Goal: Information Seeking & Learning: Learn about a topic

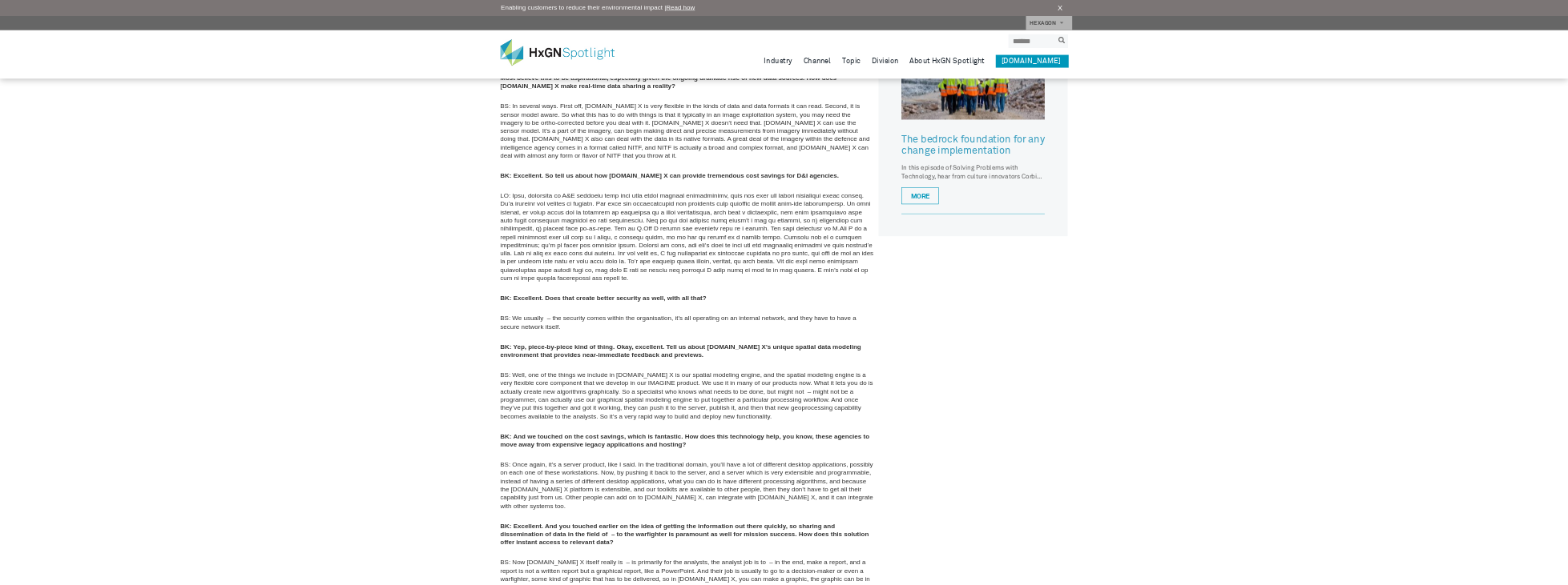
scroll to position [1121, 0]
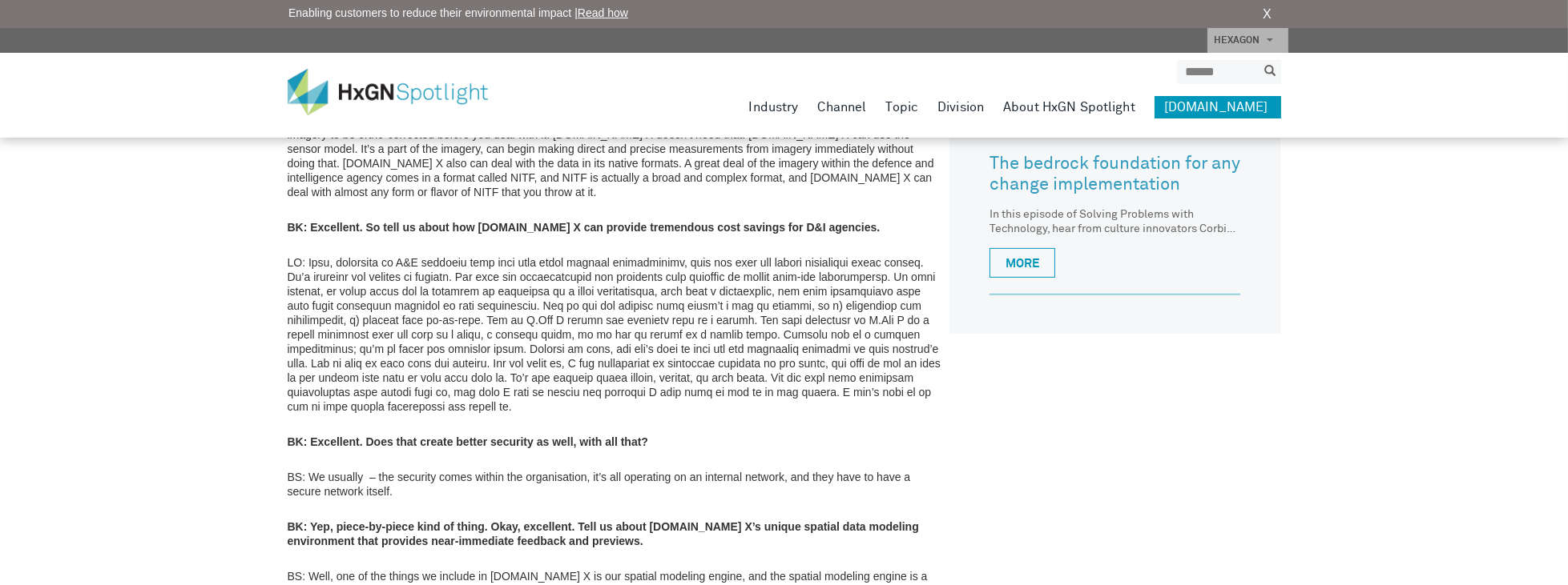
click at [585, 221] on strong "BK: Excellent. So tell us about how M.App X can provide tremendous cost savings…" at bounding box center [584, 227] width 593 height 13
click at [611, 269] on p at bounding box center [615, 334] width 655 height 158
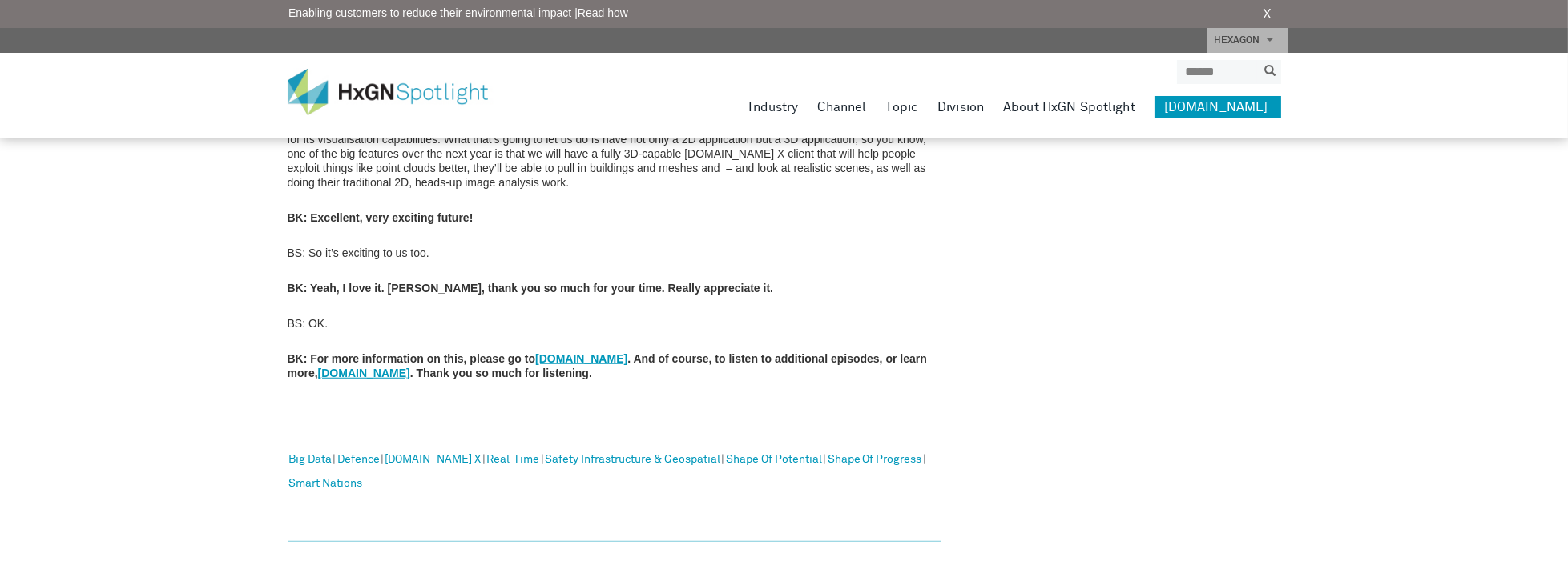
scroll to position [2594, 0]
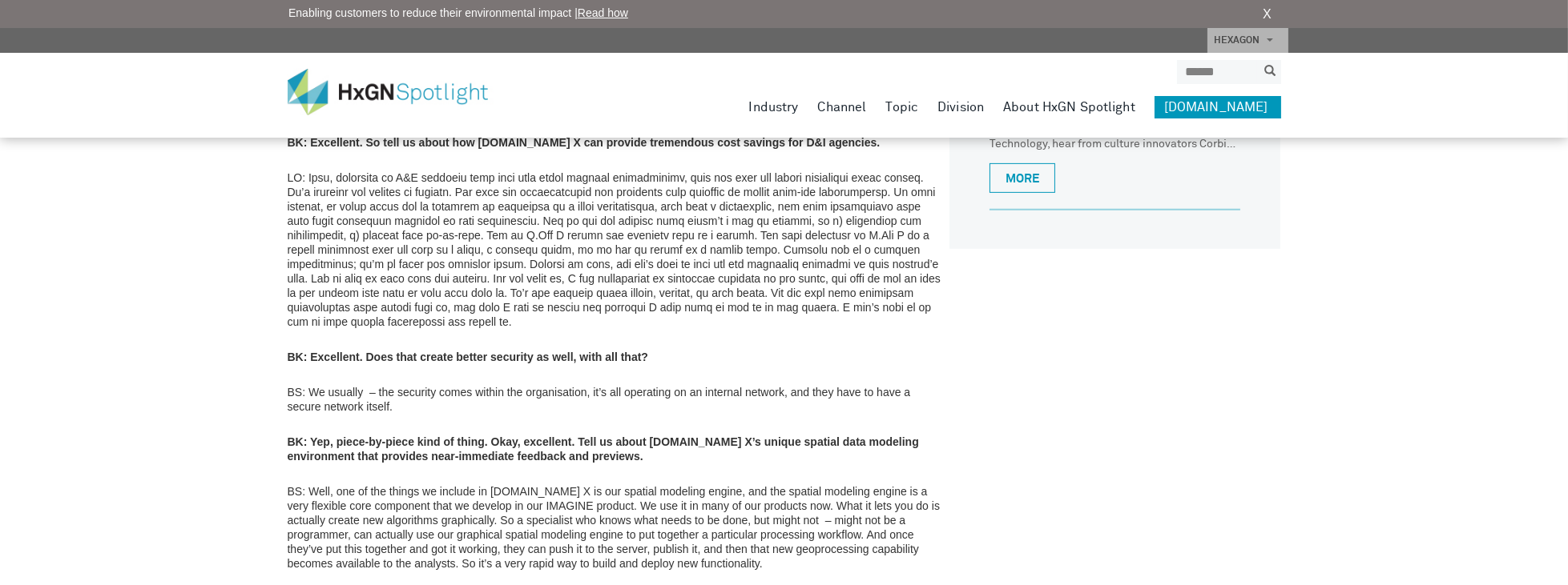
drag, startPoint x: 286, startPoint y: 188, endPoint x: 445, endPoint y: 5, distance: 242.4
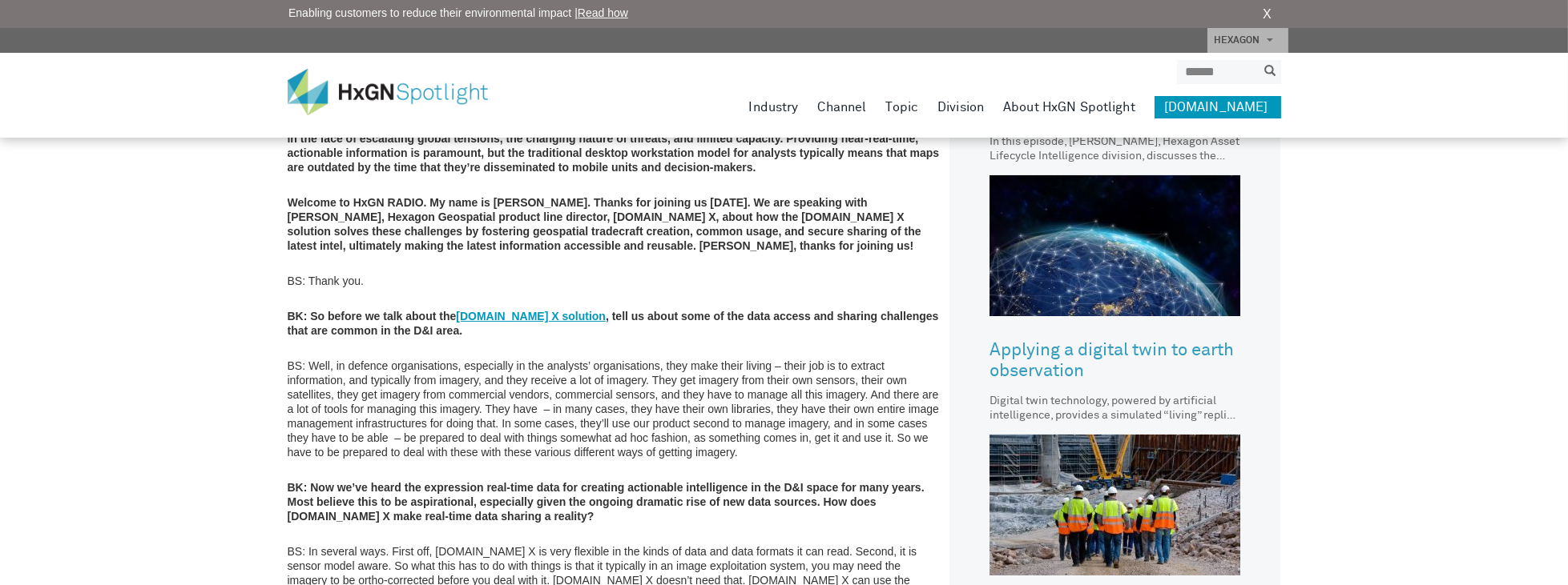
drag, startPoint x: 462, startPoint y: 298, endPoint x: 447, endPoint y: 119, distance: 179.6
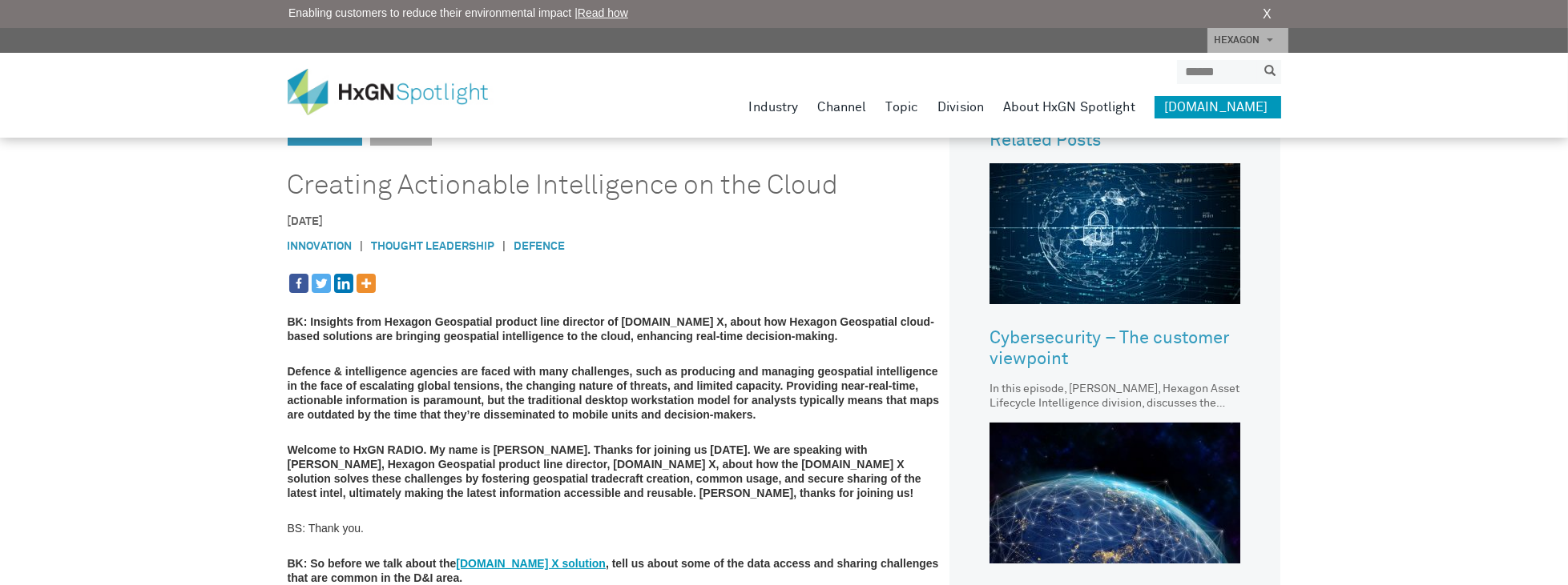
drag, startPoint x: 468, startPoint y: 351, endPoint x: 435, endPoint y: 239, distance: 116.8
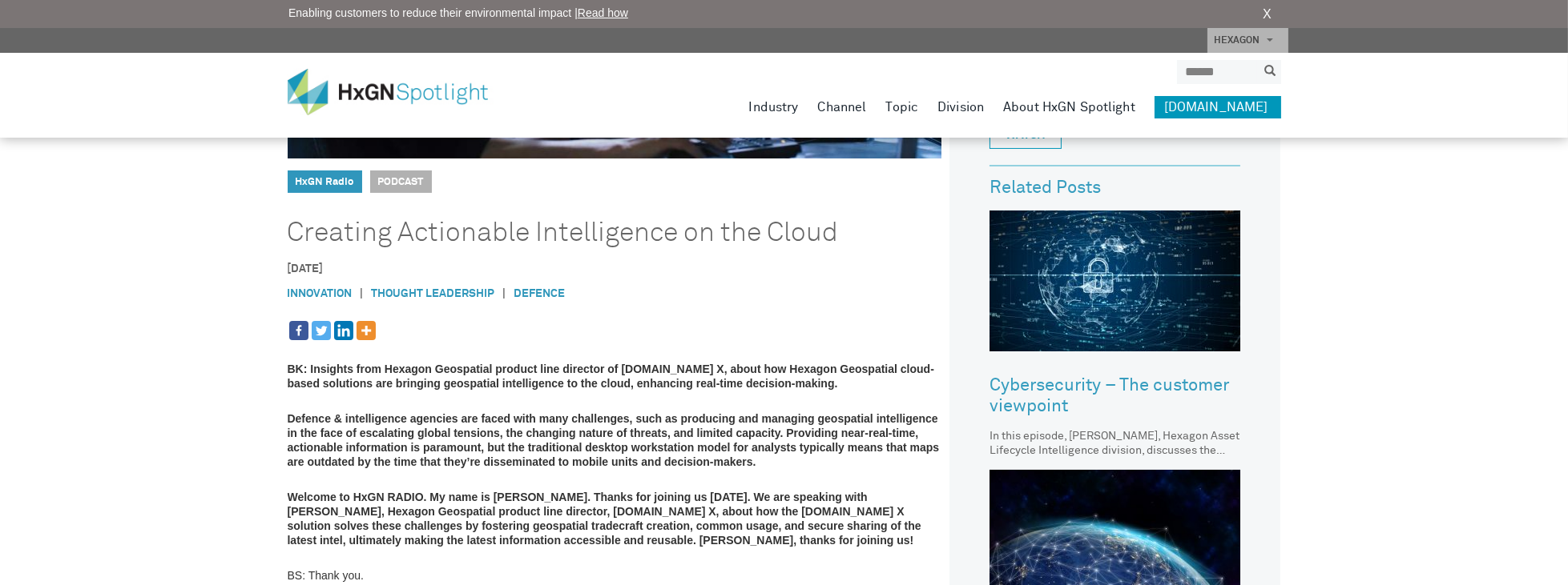
click at [384, 368] on strong "Insights from Hexagon Geospatial product line director of M.App X, about how He…" at bounding box center [611, 376] width 647 height 28
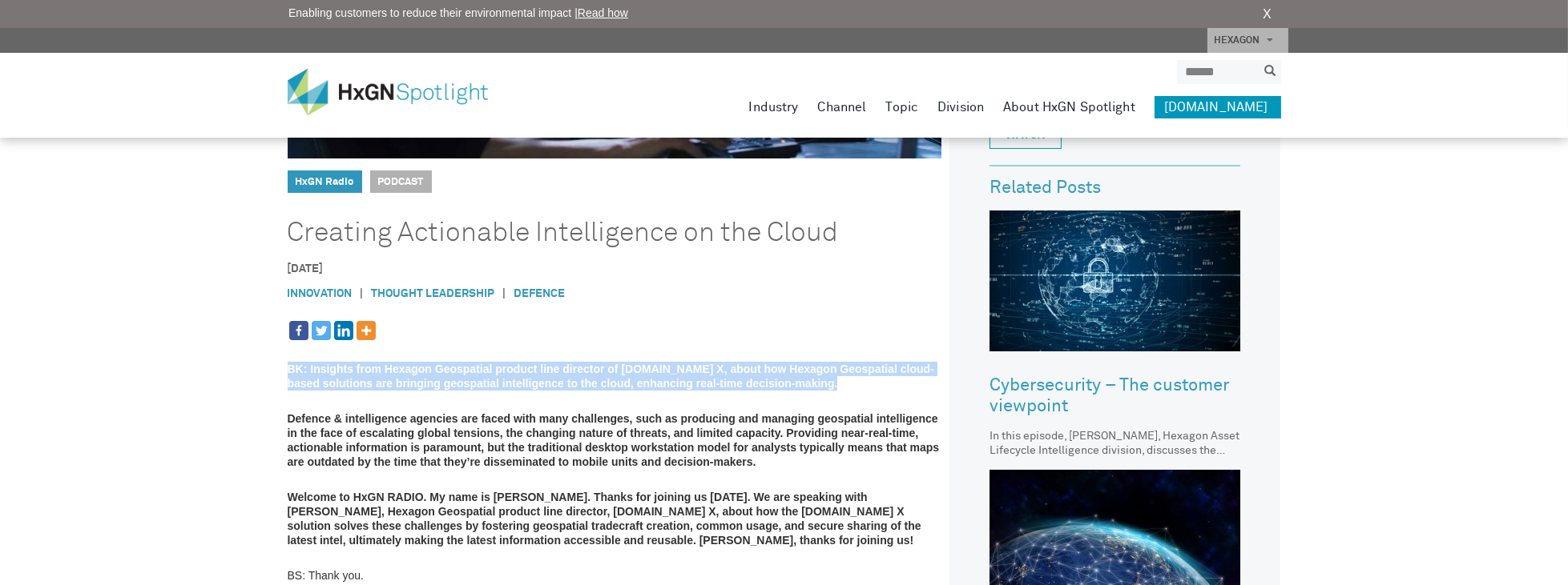
click at [384, 368] on strong "Insights from Hexagon Geospatial product line director of M.App X, about how He…" at bounding box center [611, 376] width 647 height 28
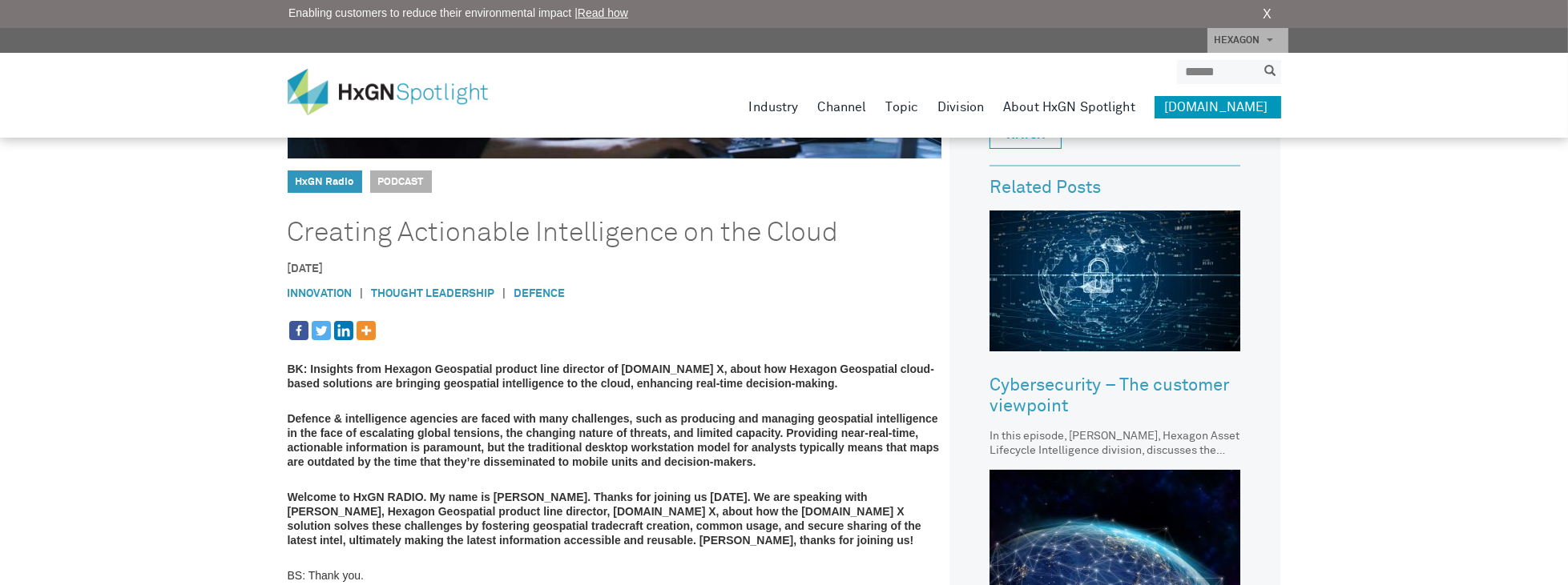
click at [420, 434] on strong "Defence & intelligence agencies are faced with many challenges, such as produci…" at bounding box center [613, 440] width 652 height 56
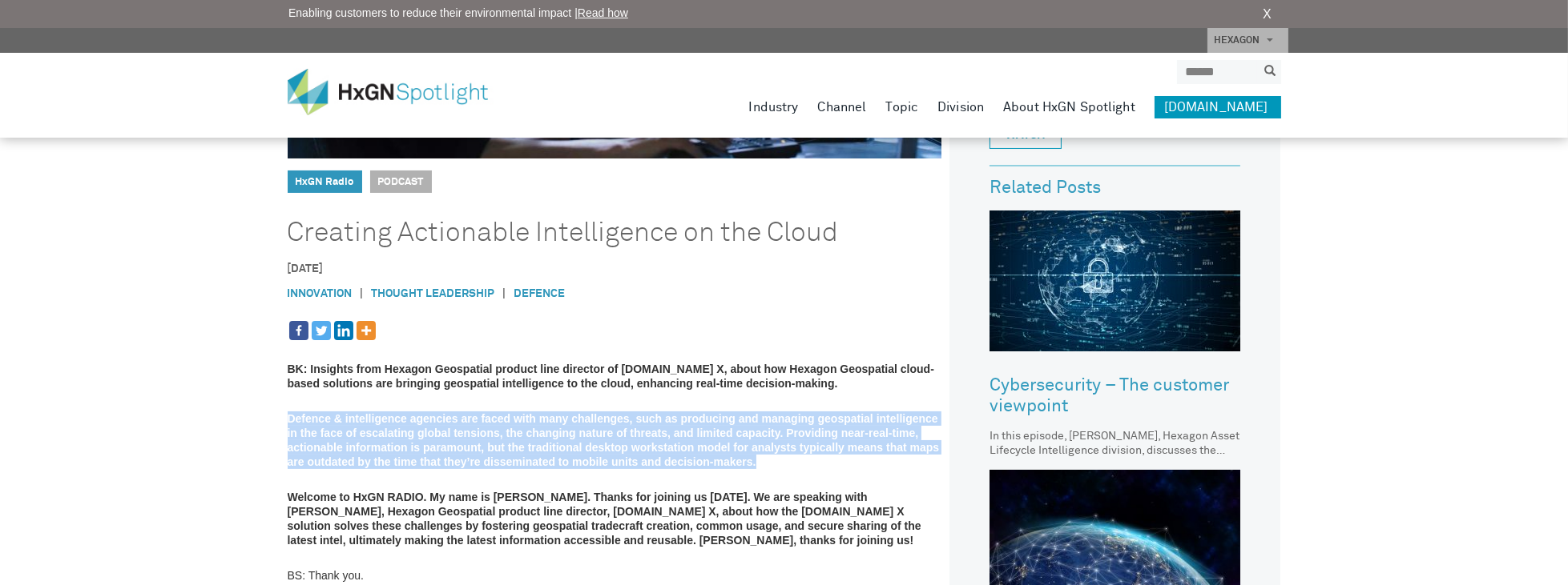
click at [420, 434] on strong "Defence & intelligence agencies are faced with many challenges, such as produci…" at bounding box center [613, 440] width 652 height 56
click at [494, 431] on strong "Defence & intelligence agencies are faced with many challenges, such as produci…" at bounding box center [613, 440] width 652 height 56
click at [494, 430] on strong "Defence & intelligence agencies are faced with many challenges, such as produci…" at bounding box center [613, 440] width 652 height 56
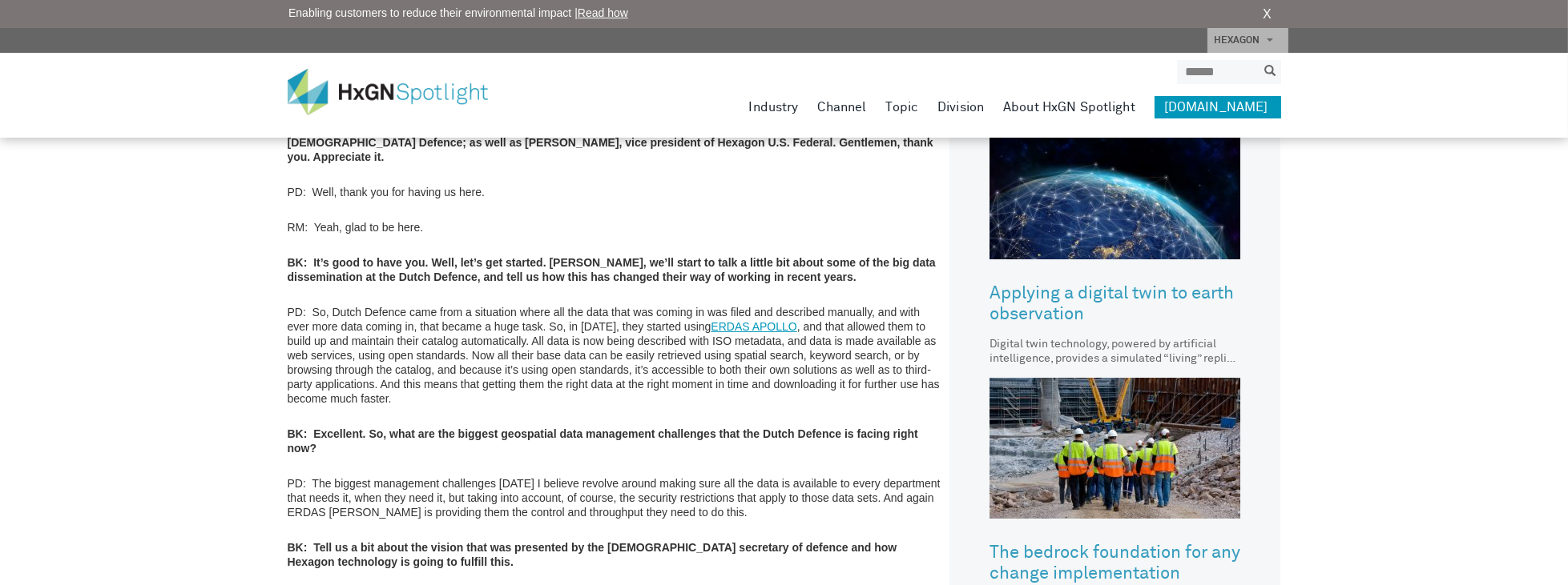
scroll to position [777, 0]
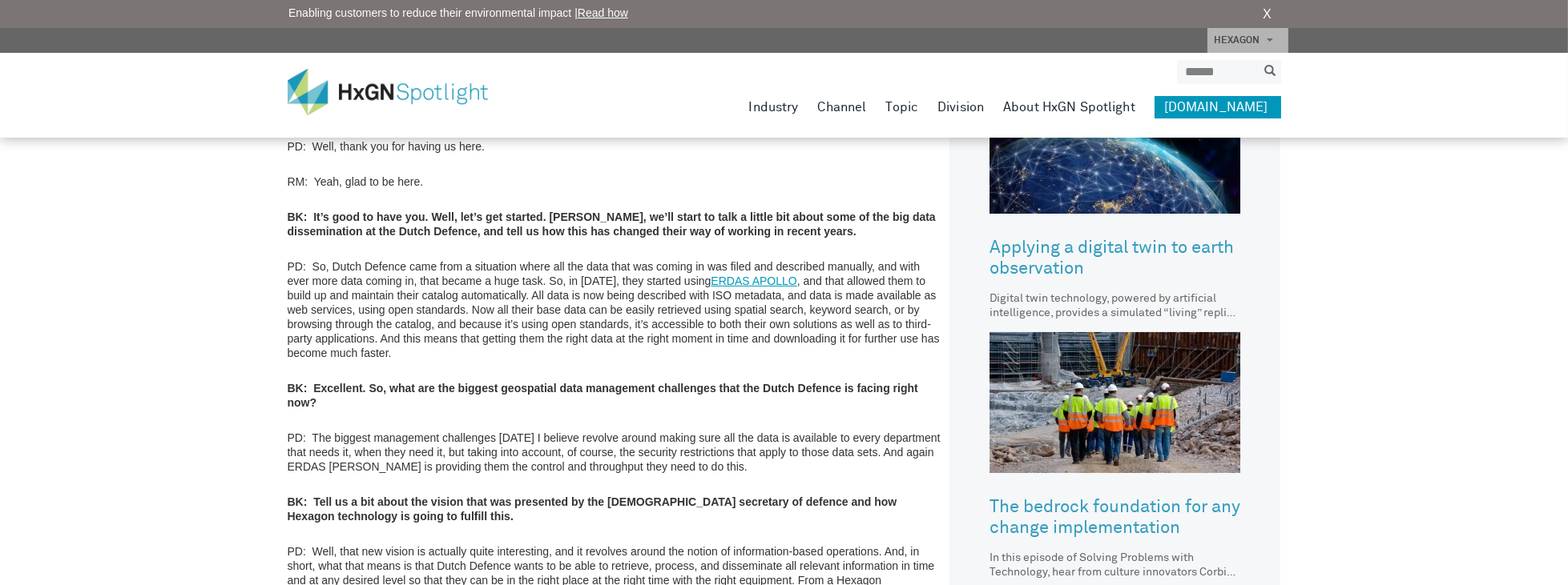
click at [410, 382] on strong "BK: Excellent. So, what are the biggest geospatial data management challenges t…" at bounding box center [602, 395] width 631 height 28
click at [462, 382] on strong "BK: Excellent. So, what are the biggest geospatial data management challenges t…" at bounding box center [602, 395] width 631 height 28
click at [382, 432] on p "PD: The biggest management challenges today I believe revolve around making sur…" at bounding box center [615, 453] width 655 height 44
click at [383, 432] on p "PD: The biggest management challenges today I believe revolve around making sur…" at bounding box center [615, 453] width 655 height 44
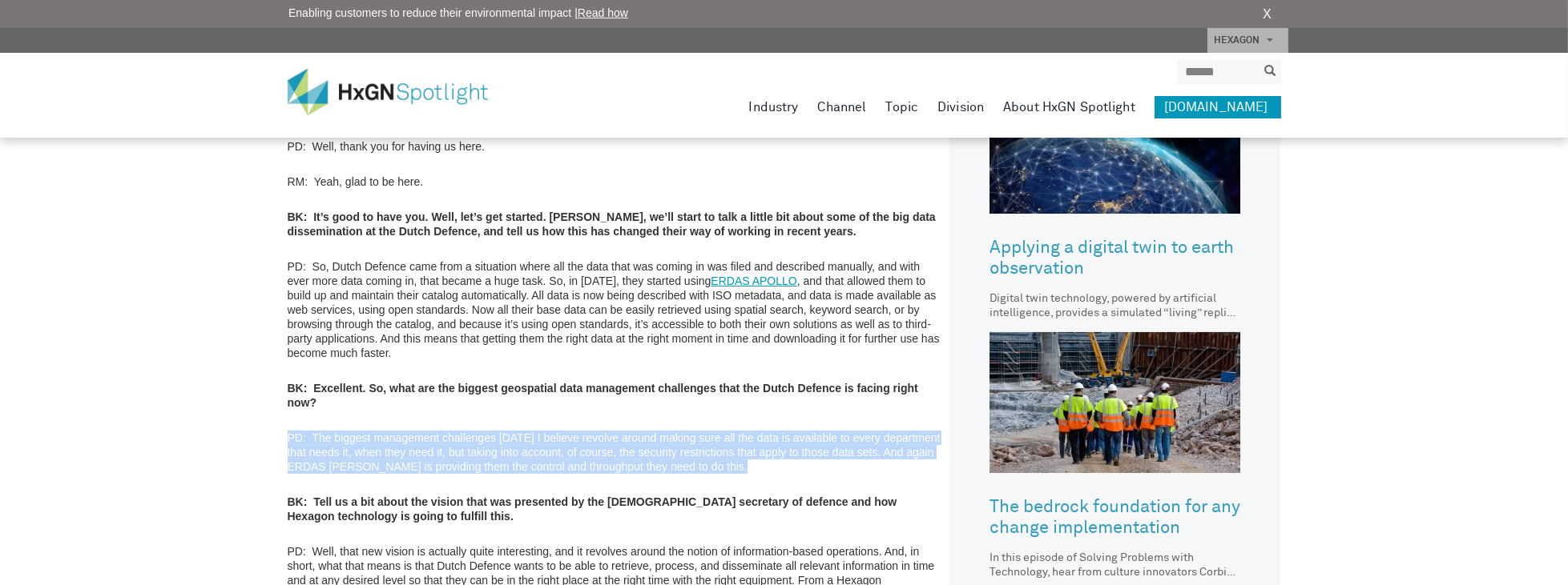
drag, startPoint x: 383, startPoint y: 432, endPoint x: 395, endPoint y: 452, distance: 23.3
click at [383, 434] on p "PD: The biggest management challenges today I believe revolve around making sur…" at bounding box center [615, 453] width 655 height 44
click at [395, 452] on p "PD: The biggest management challenges today I believe revolve around making sur…" at bounding box center [615, 453] width 655 height 44
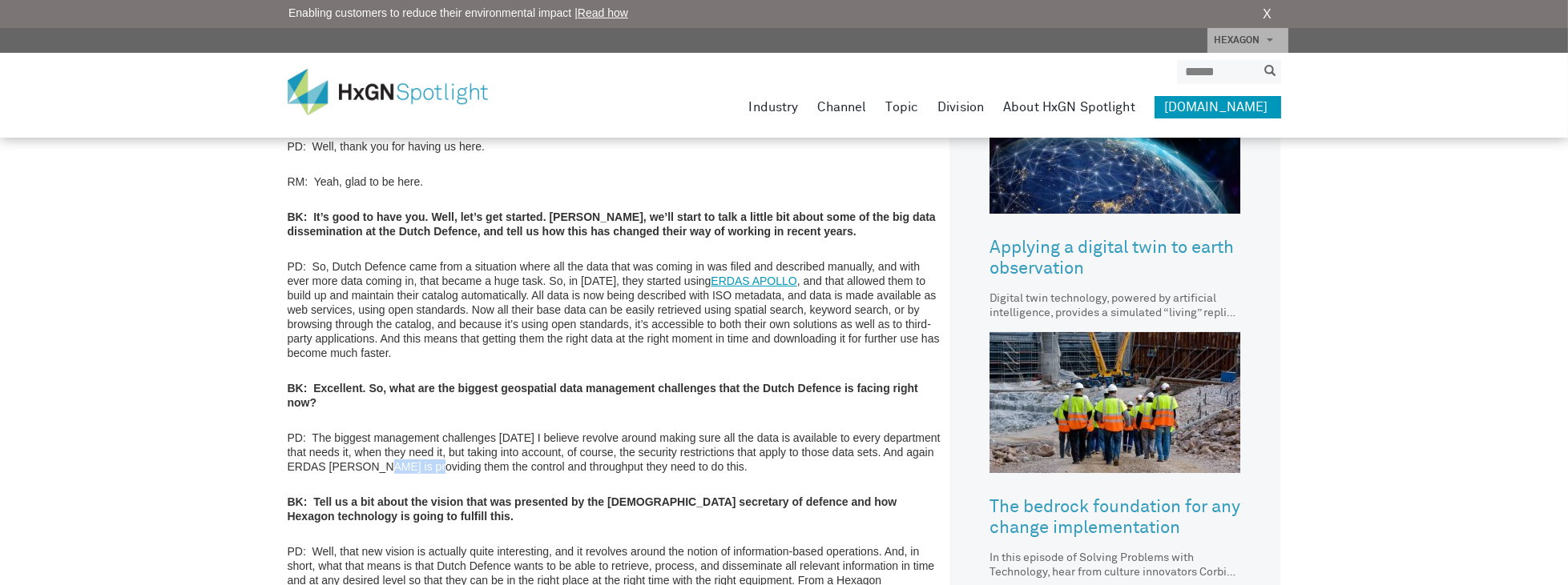
click at [395, 452] on p "PD: The biggest management challenges today I believe revolve around making sur…" at bounding box center [615, 453] width 655 height 44
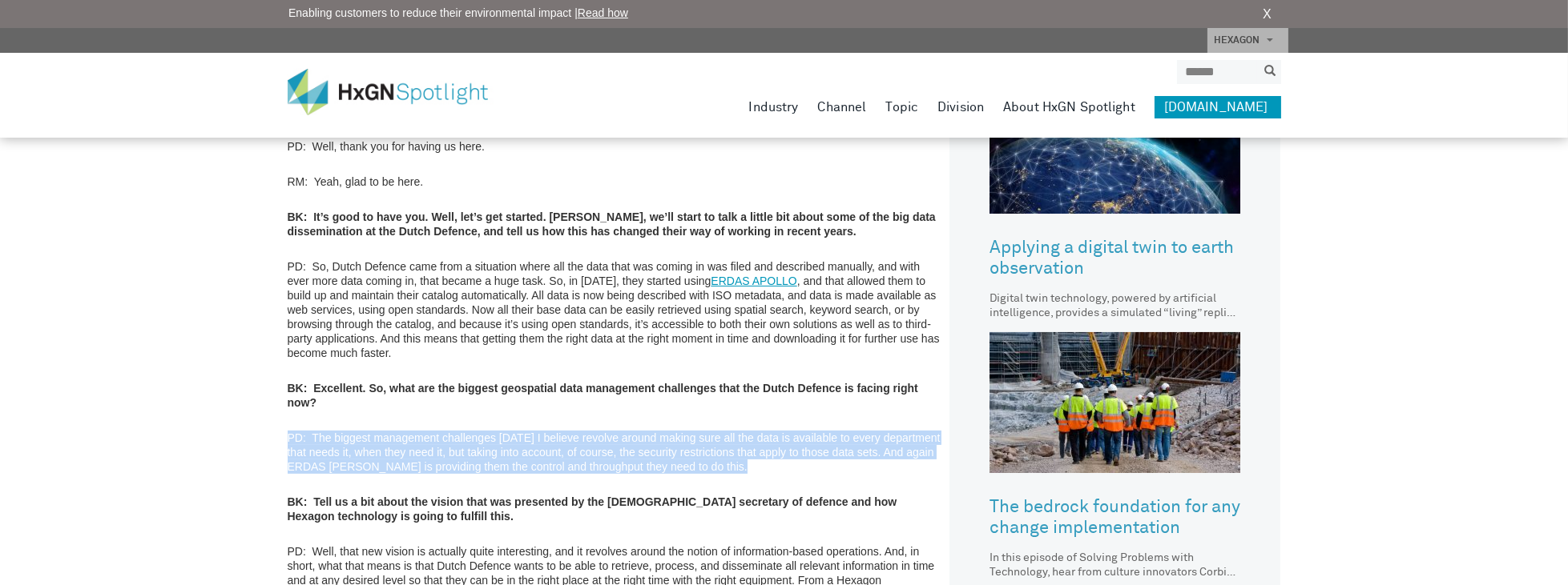
click at [395, 452] on p "PD: The biggest management challenges today I believe revolve around making sur…" at bounding box center [615, 453] width 655 height 44
click at [431, 443] on p "PD: The biggest management challenges today I believe revolve around making sur…" at bounding box center [615, 453] width 655 height 44
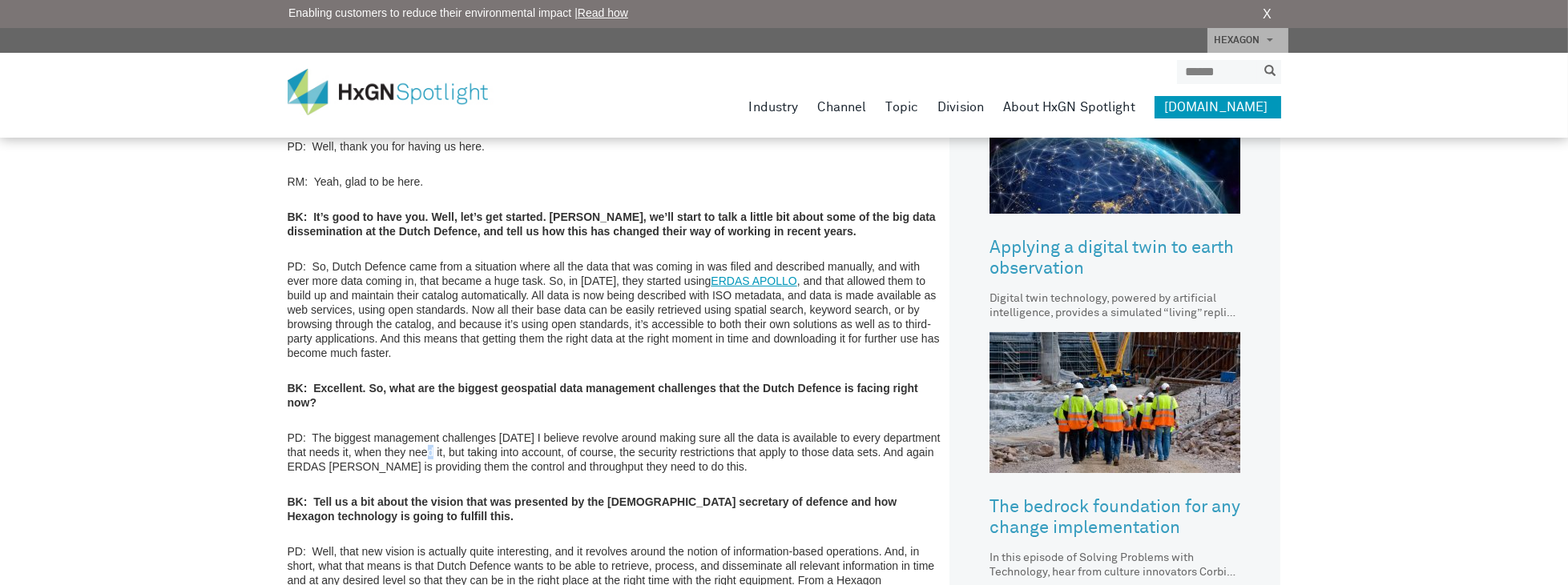
click at [431, 443] on p "PD: The biggest management challenges today I believe revolve around making sur…" at bounding box center [615, 453] width 655 height 44
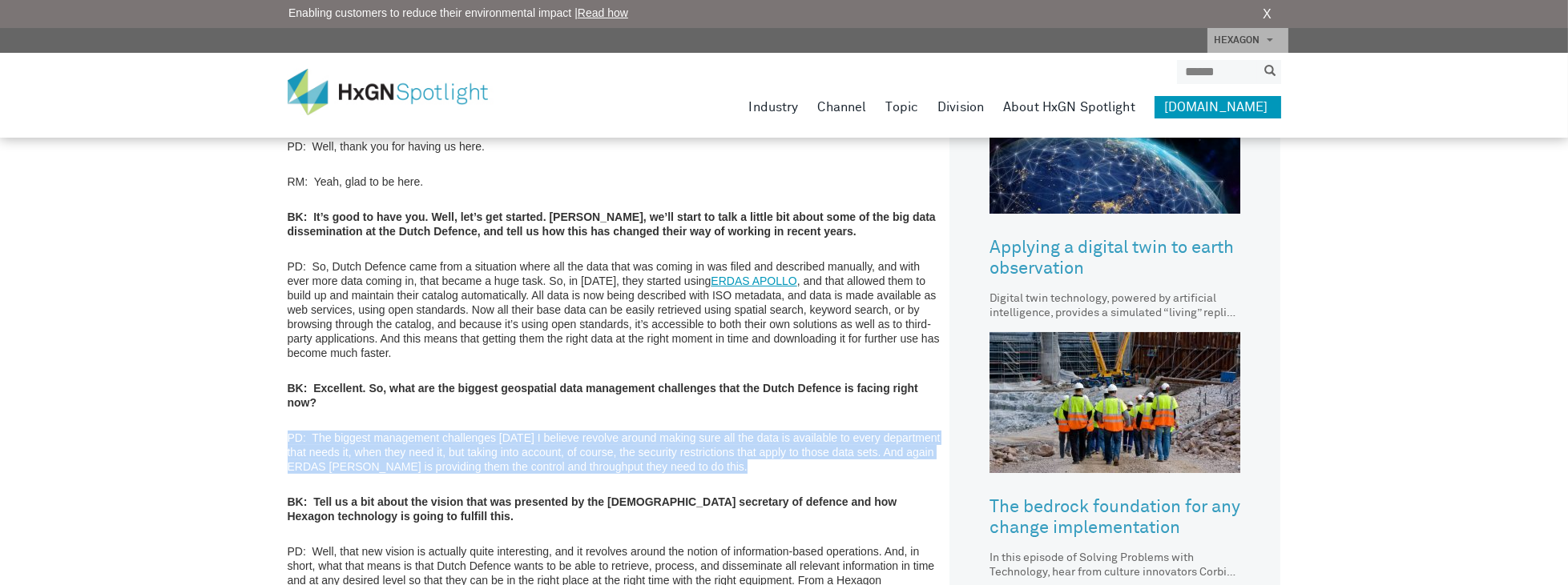
click at [431, 443] on p "PD: The biggest management challenges today I believe revolve around making sur…" at bounding box center [615, 453] width 655 height 44
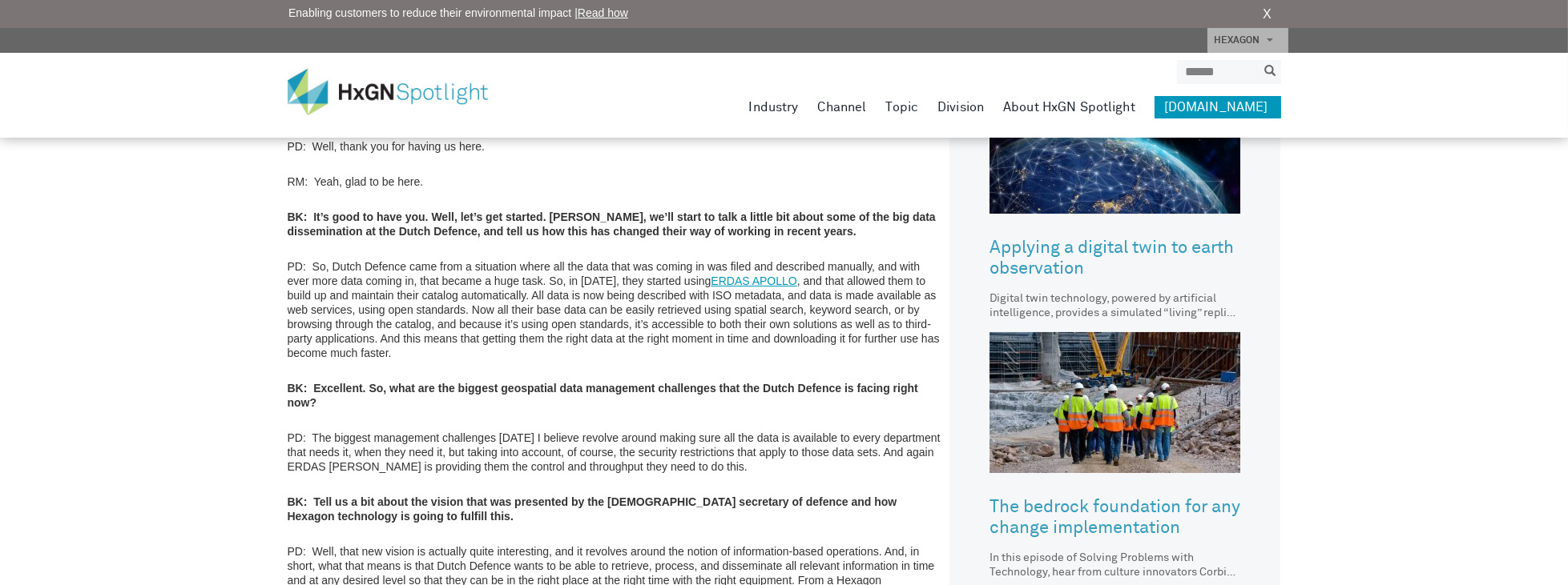
scroll to position [961, 0]
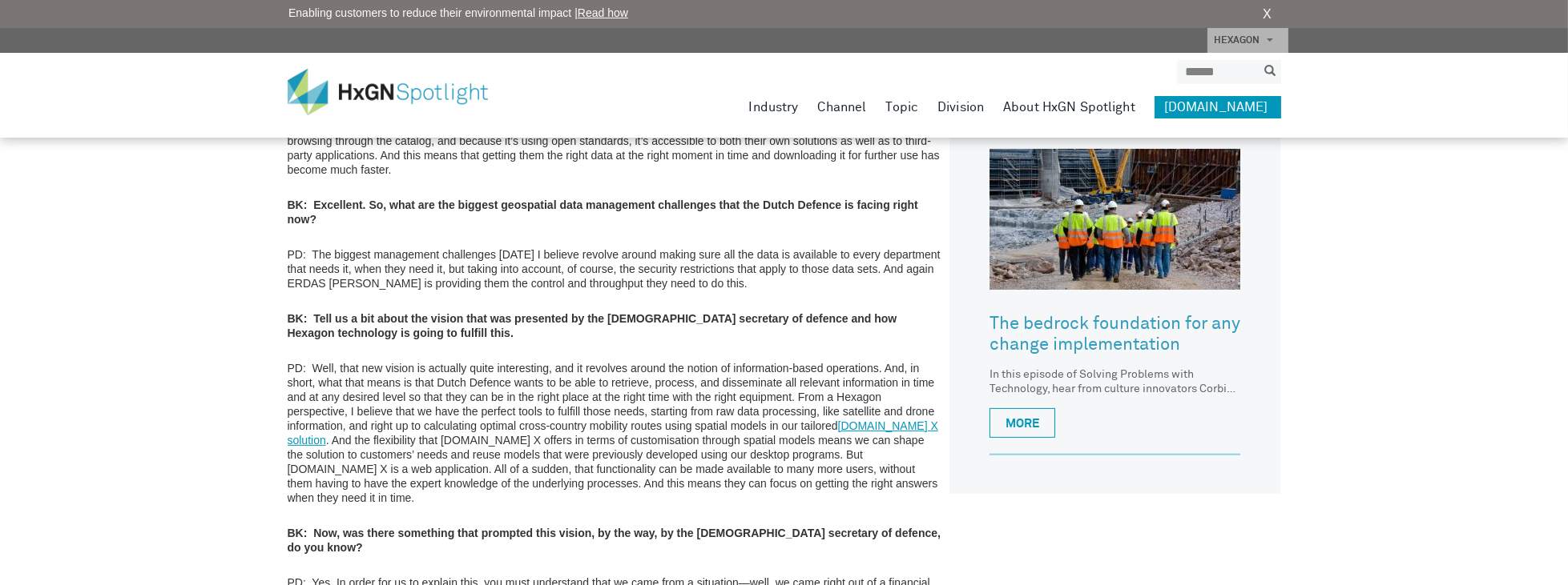
click at [472, 312] on strong "BK: Tell us a bit about the vision that was presented by the Dutch secretary of…" at bounding box center [592, 326] width 610 height 28
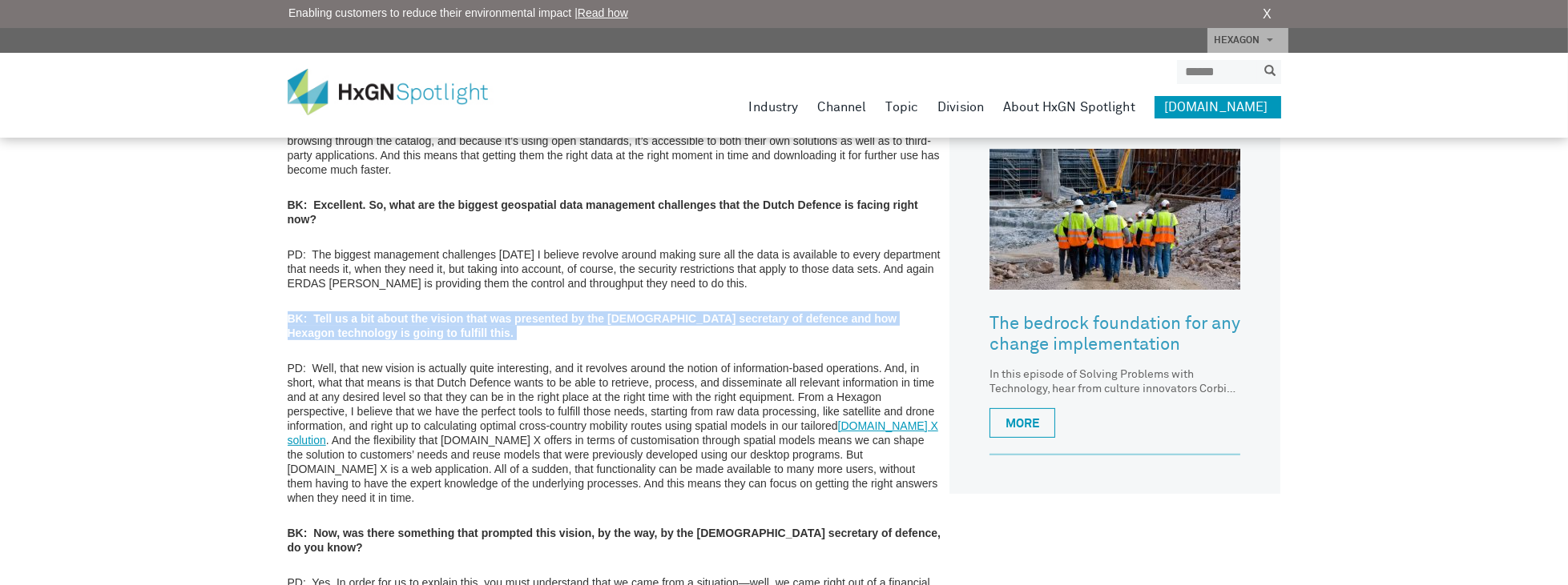
drag, startPoint x: 472, startPoint y: 305, endPoint x: 476, endPoint y: 268, distance: 37.2
click at [472, 312] on strong "BK: Tell us a bit about the vision that was presented by the Dutch secretary of…" at bounding box center [592, 326] width 610 height 28
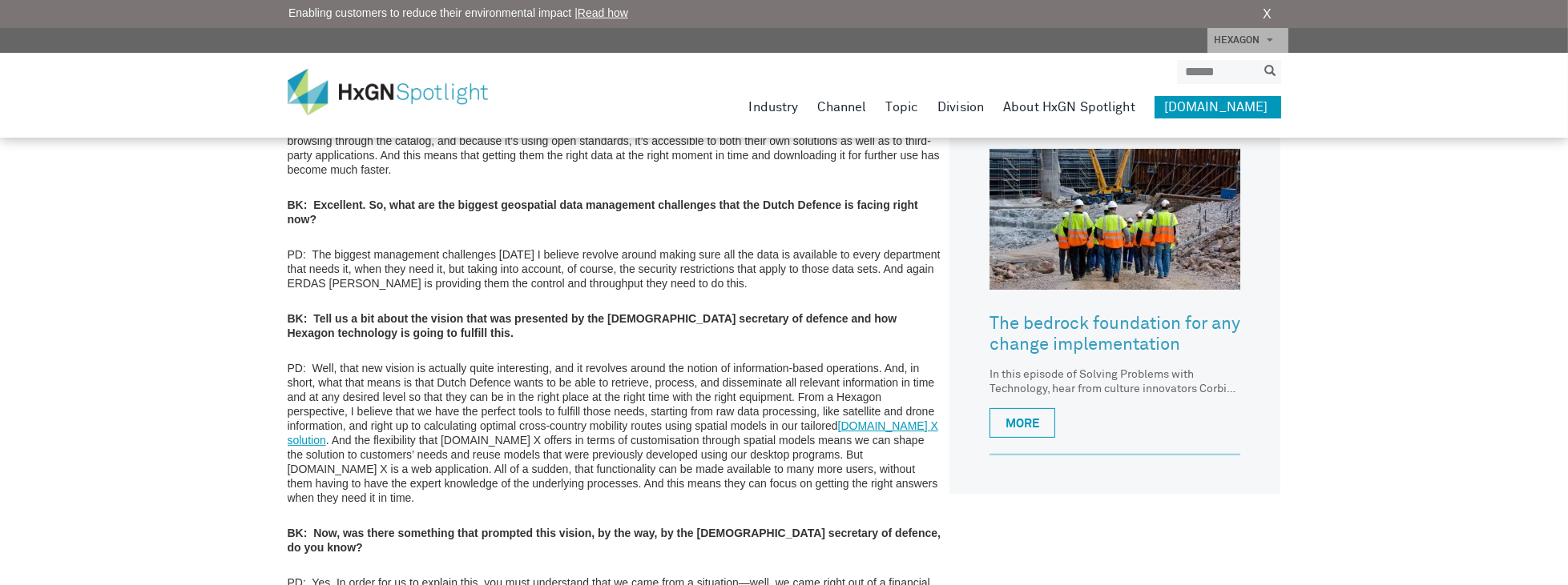
click at [476, 268] on p "PD: The biggest management challenges today I believe revolve around making sur…" at bounding box center [615, 269] width 655 height 44
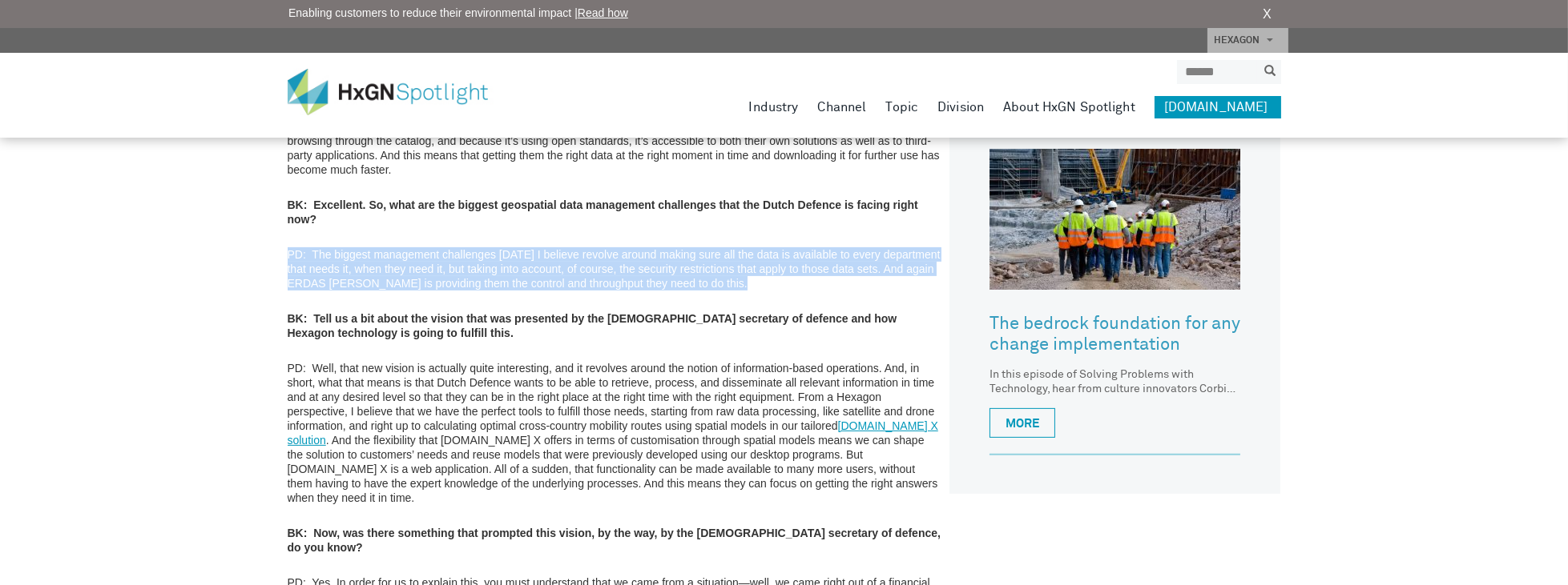
click at [476, 268] on p "PD: The biggest management challenges today I believe revolve around making sur…" at bounding box center [615, 269] width 655 height 44
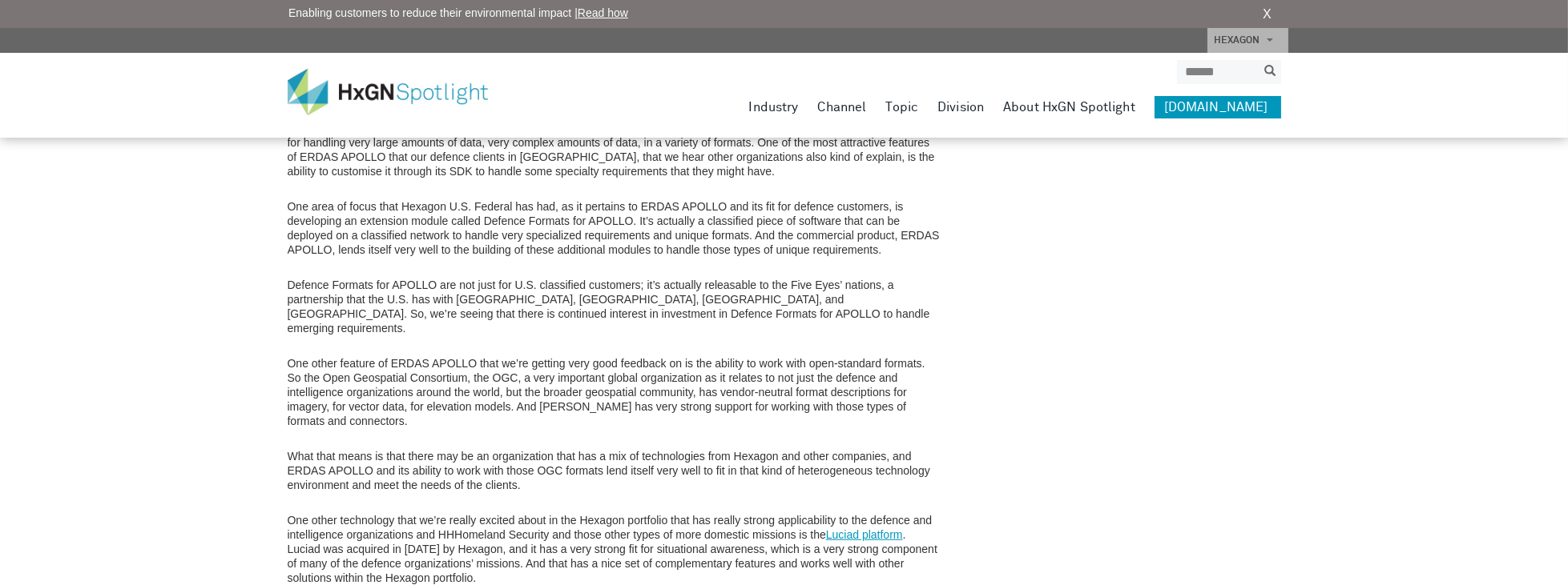
scroll to position [1555, 0]
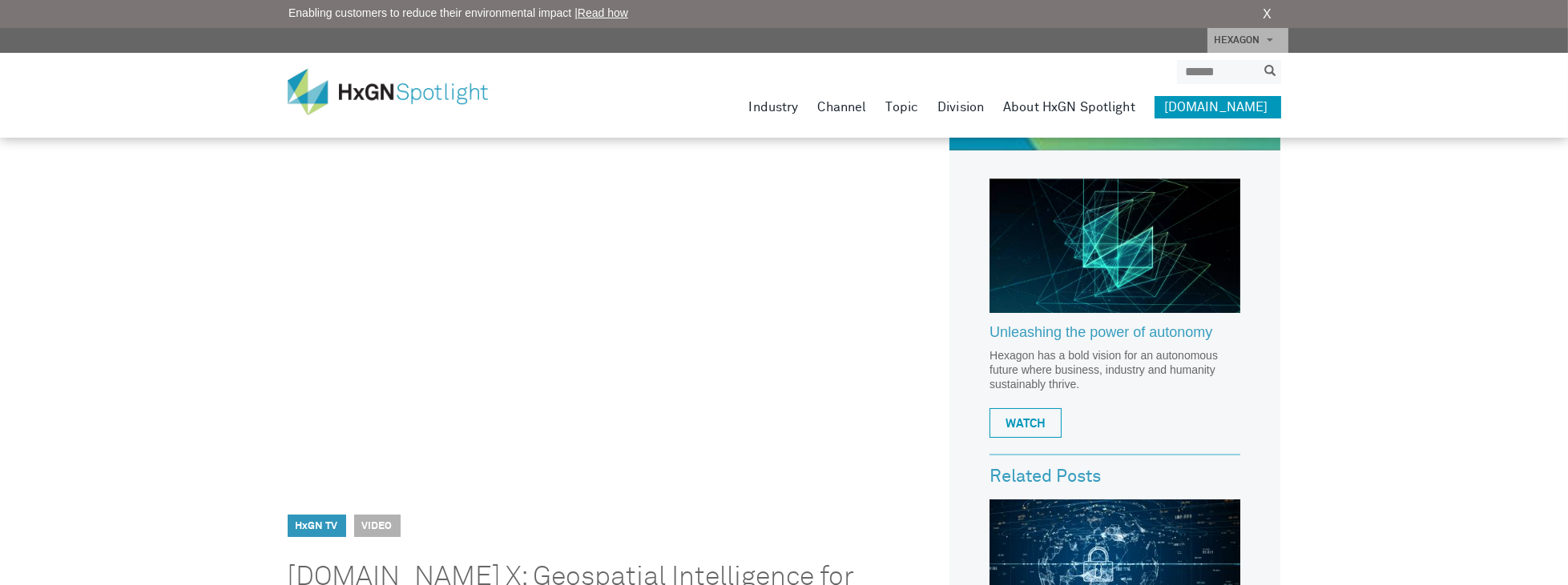
scroll to position [321, 0]
